Goal: Task Accomplishment & Management: Complete application form

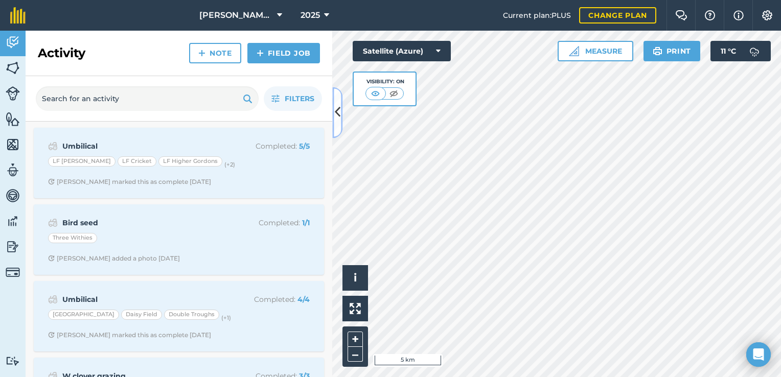
click at [335, 124] on button at bounding box center [337, 112] width 10 height 51
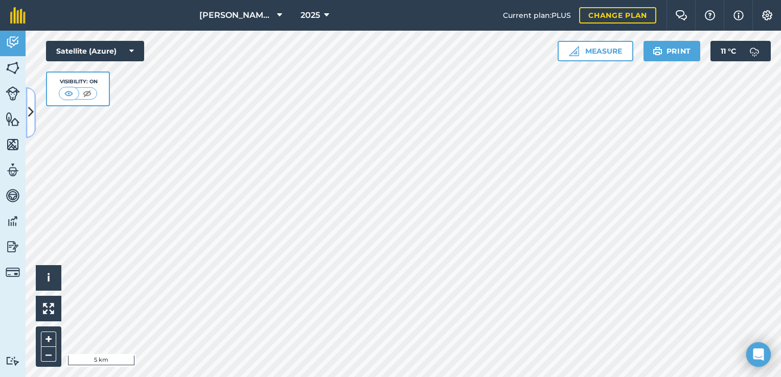
click at [30, 100] on button at bounding box center [31, 112] width 10 height 51
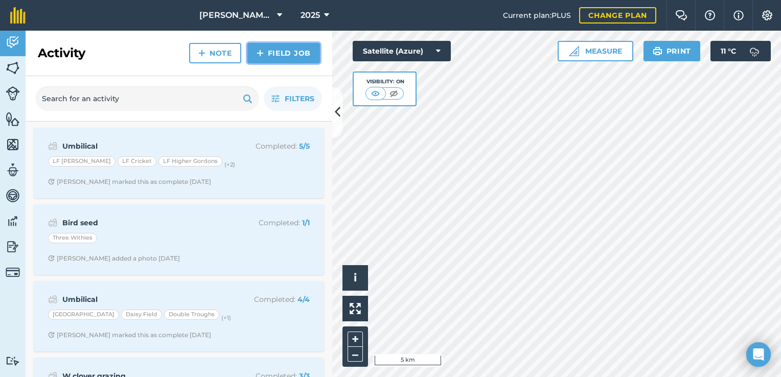
click at [271, 55] on link "Field Job" at bounding box center [283, 53] width 73 height 20
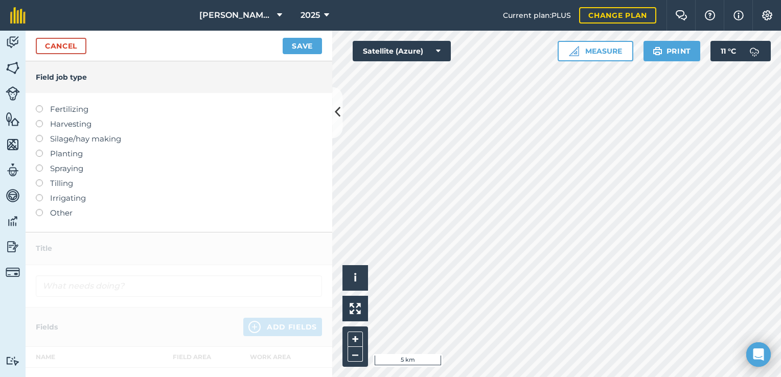
click at [41, 105] on label at bounding box center [43, 105] width 14 height 0
type input "Fertilizing"
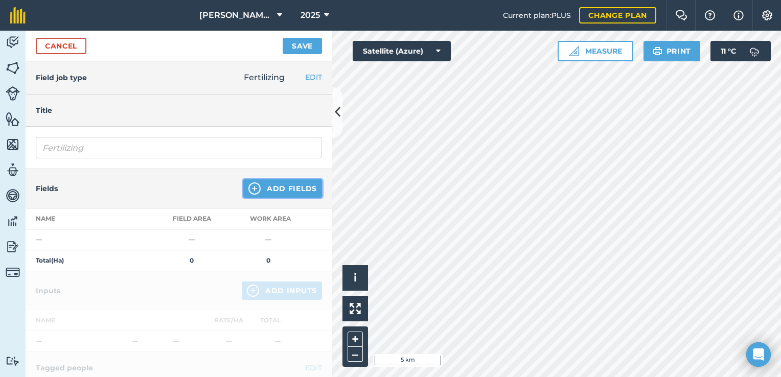
click at [271, 187] on button "Add Fields" at bounding box center [282, 188] width 79 height 18
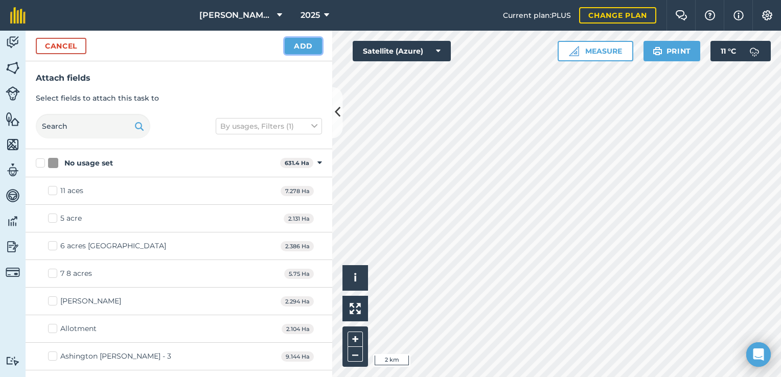
click at [300, 49] on button "Add" at bounding box center [303, 46] width 37 height 16
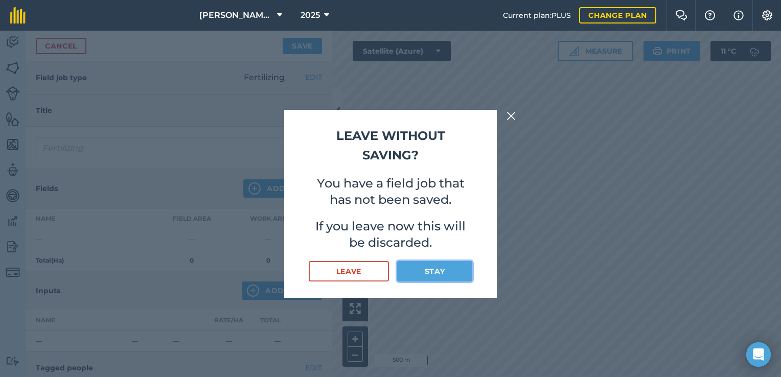
click at [423, 269] on button "Stay" at bounding box center [434, 271] width 75 height 20
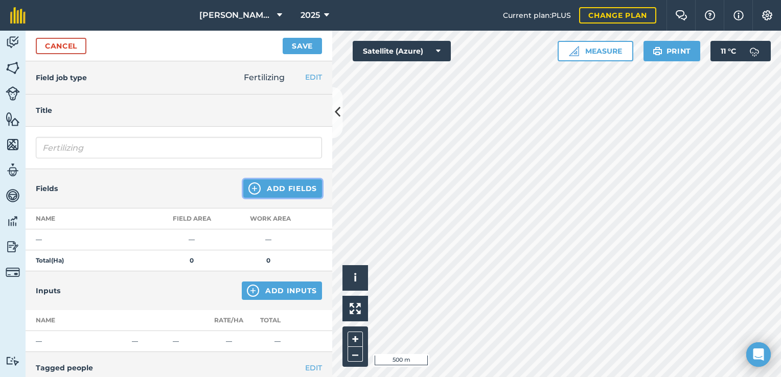
click at [278, 182] on button "Add Fields" at bounding box center [282, 188] width 79 height 18
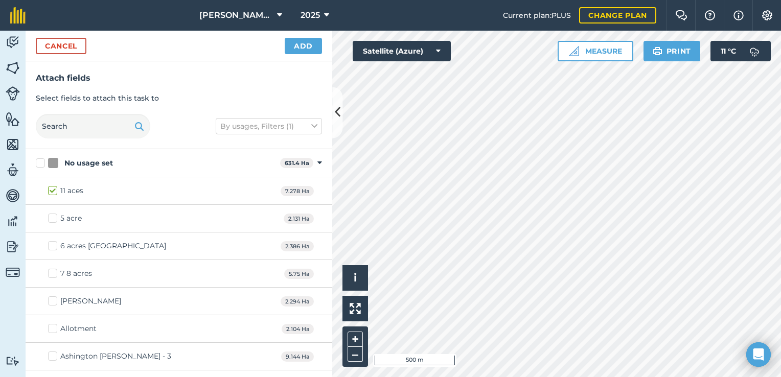
checkbox input "true"
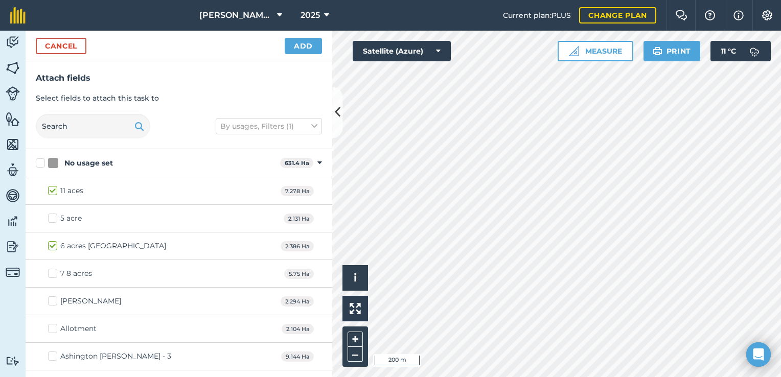
checkbox input "true"
click at [446, 48] on div "Hello i © 2025 TomTom, Microsoft 1000 m + – Satellite (Azure) Measure Print 11 …" at bounding box center [556, 204] width 449 height 347
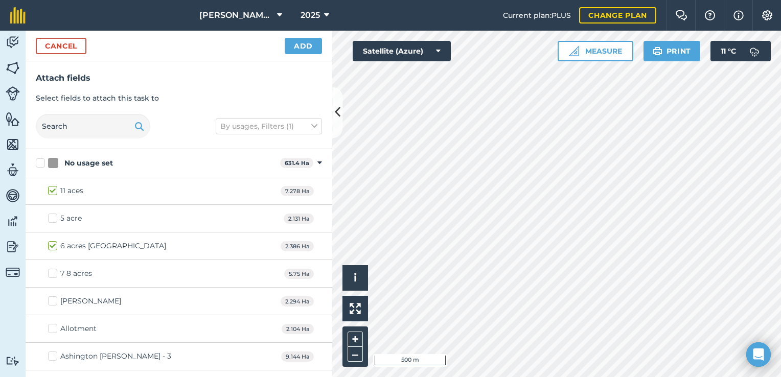
checkbox input "true"
click at [301, 51] on button "Add" at bounding box center [303, 46] width 37 height 16
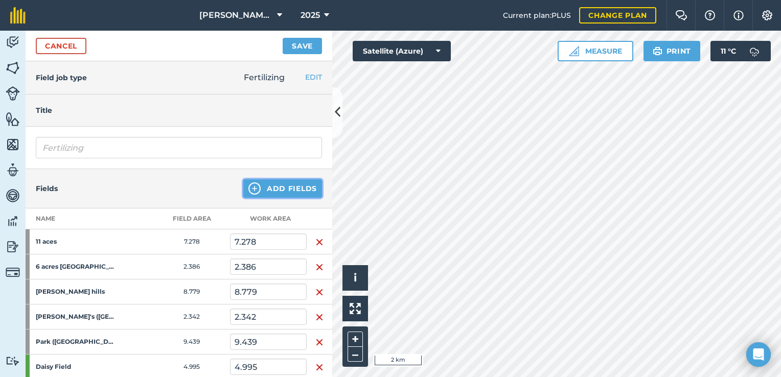
click at [287, 189] on button "Add Fields" at bounding box center [282, 188] width 79 height 18
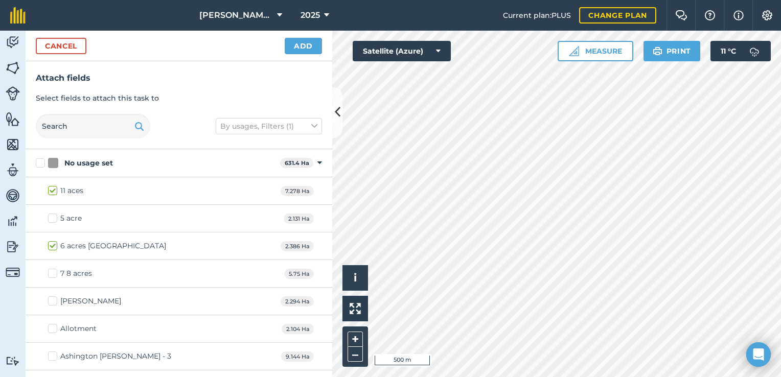
checkbox input "true"
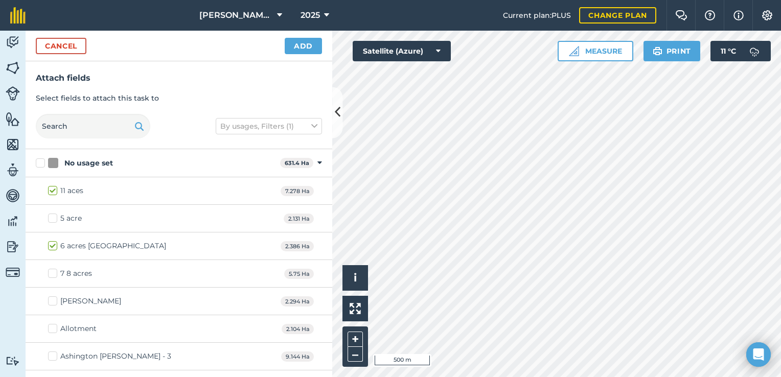
checkbox input "true"
click at [305, 45] on button "Add" at bounding box center [303, 46] width 37 height 16
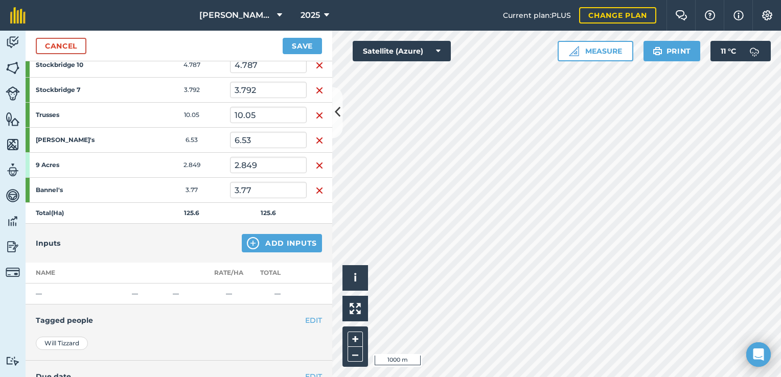
scroll to position [503, 0]
